Goal: Task Accomplishment & Management: Complete application form

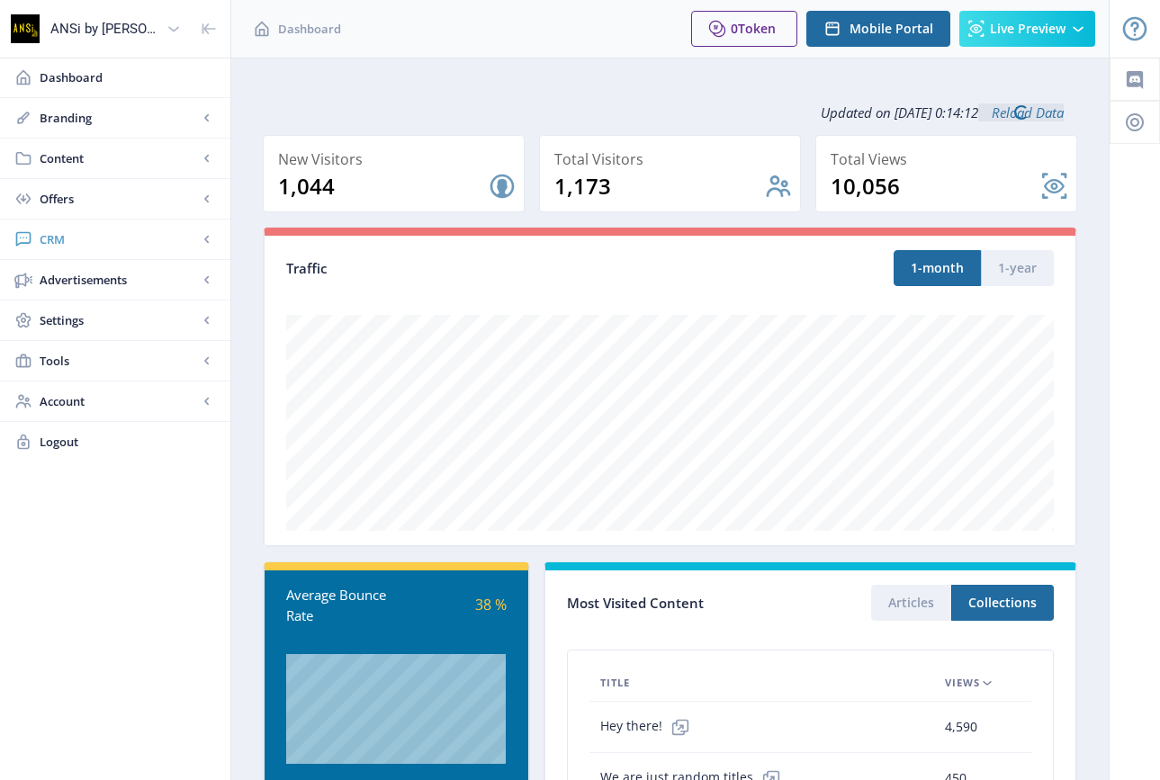
click at [50, 236] on span "CRM" at bounding box center [119, 239] width 158 height 18
click at [76, 274] on span "Readers" at bounding box center [135, 280] width 155 height 18
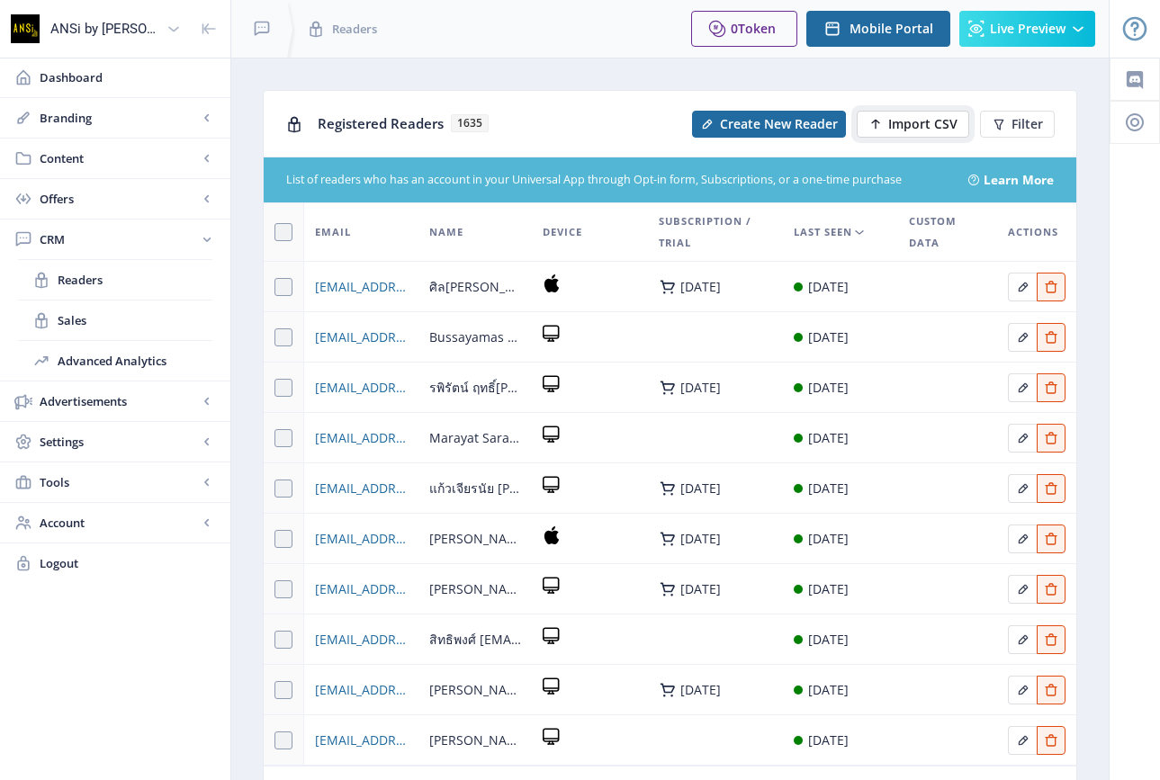
click at [891, 120] on span "Import CSV" at bounding box center [922, 124] width 69 height 14
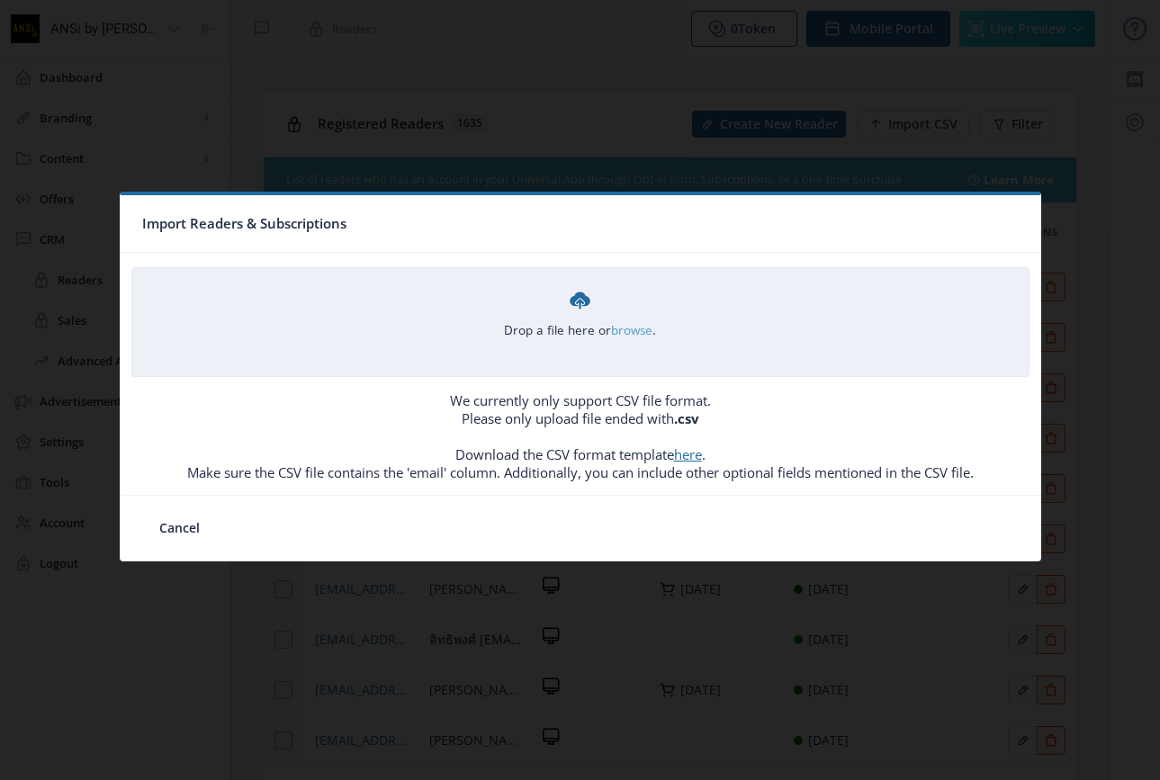
click at [0, 0] on link "browse" at bounding box center [0, 0] width 0 height 0
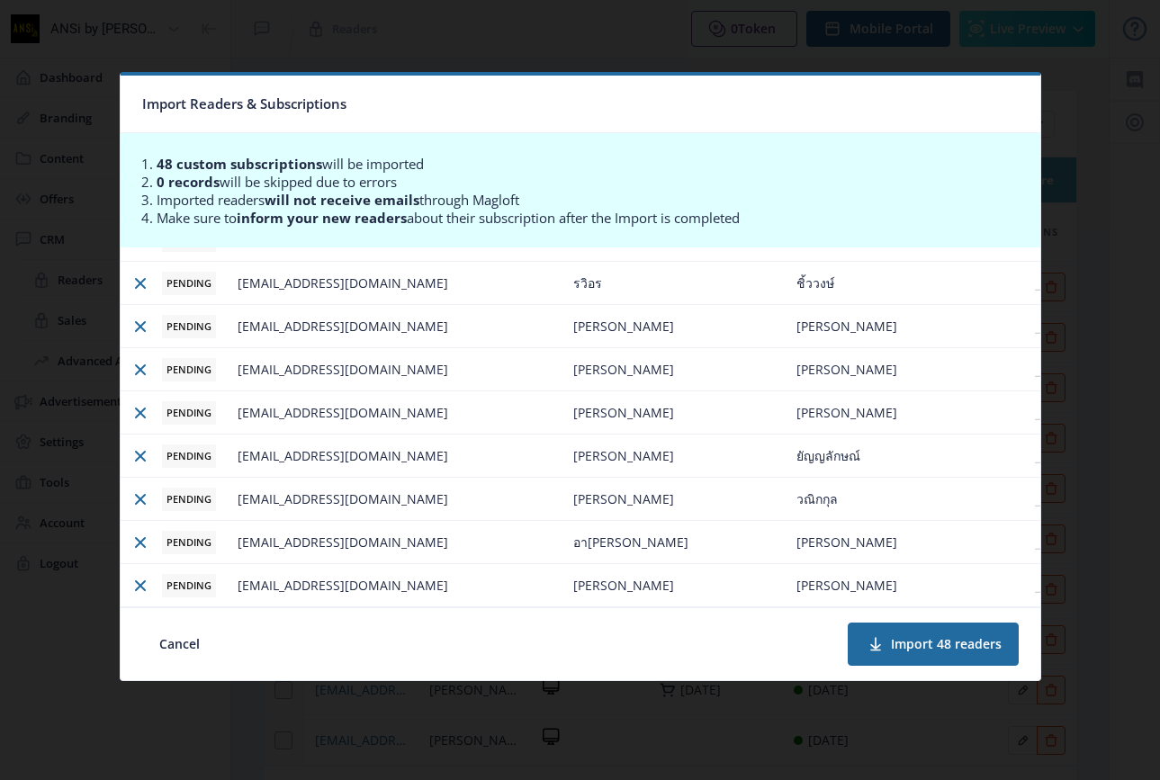
scroll to position [1764, 0]
click at [903, 644] on button "Import 48 readers" at bounding box center [933, 644] width 171 height 43
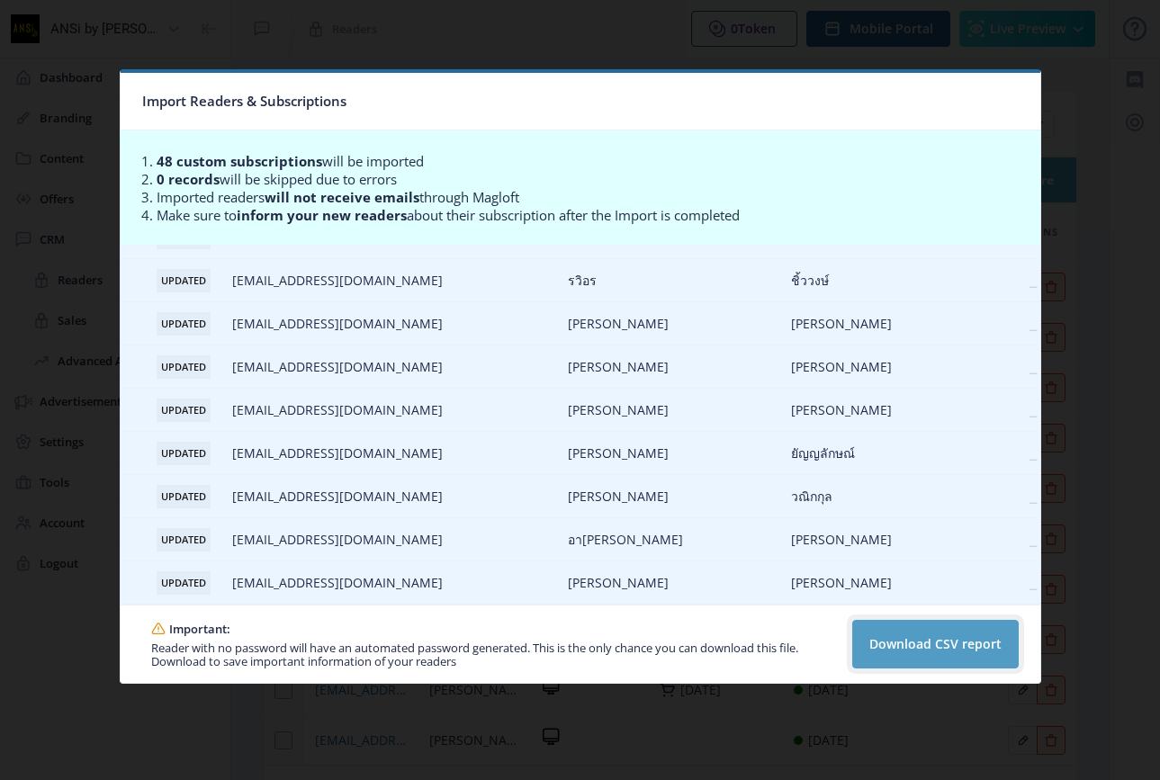
click at [895, 643] on button "Download CSV report" at bounding box center [935, 644] width 166 height 49
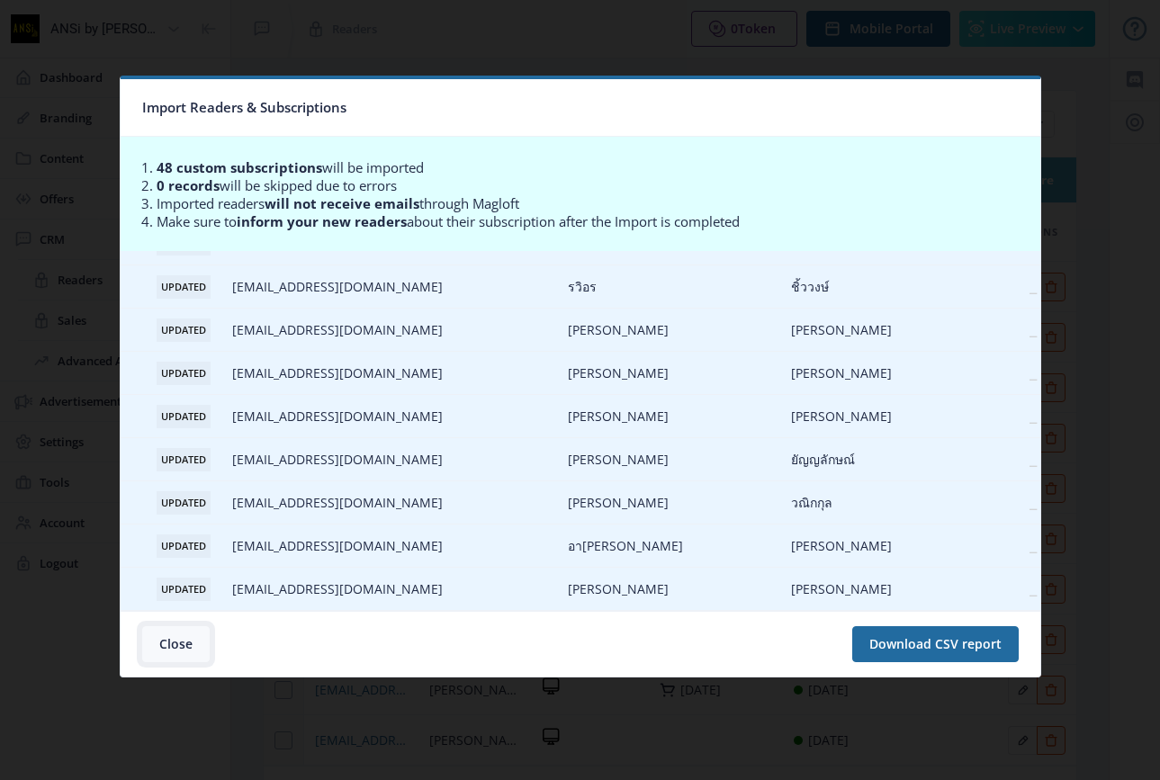
click at [167, 642] on button "Close" at bounding box center [175, 644] width 67 height 36
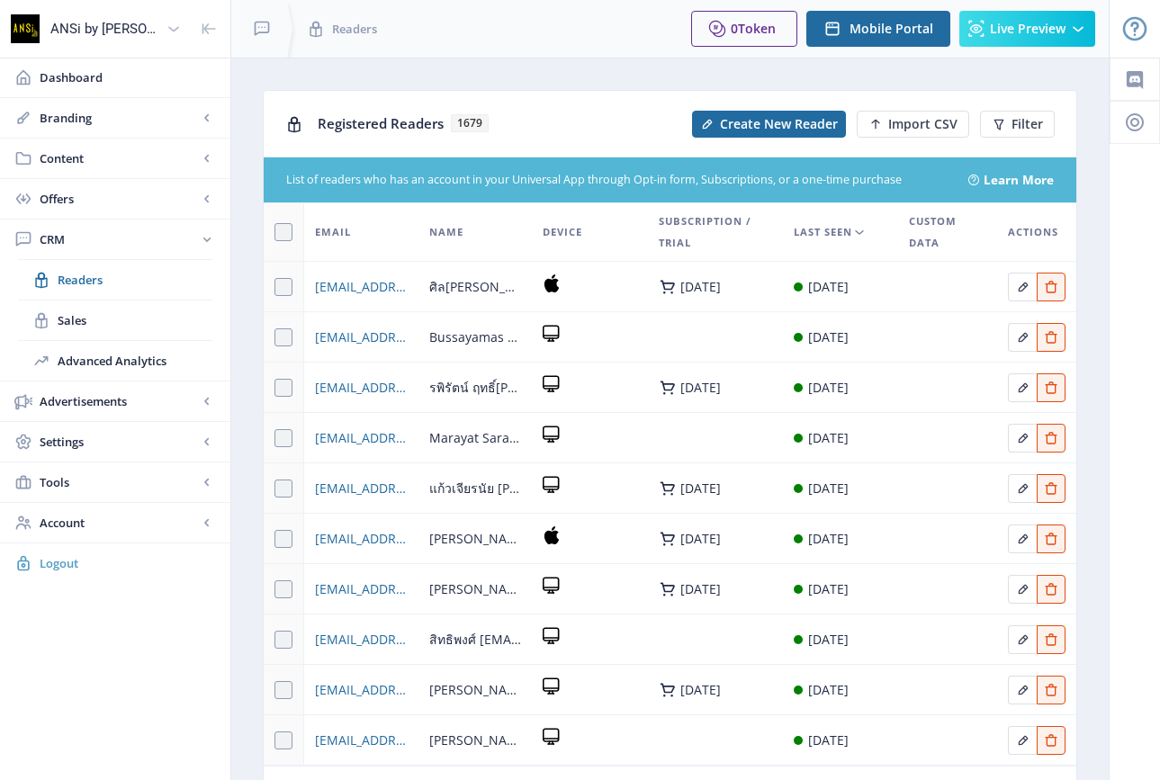
click at [68, 562] on span "Logout" at bounding box center [128, 563] width 176 height 18
